Goal: Navigation & Orientation: Go to known website

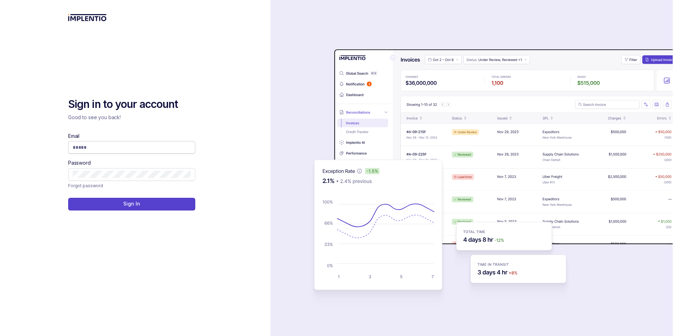
click at [123, 143] on span at bounding box center [131, 147] width 127 height 13
click at [124, 146] on input "Email" at bounding box center [132, 147] width 118 height 7
type input "**********"
